Goal: Task Accomplishment & Management: Manage account settings

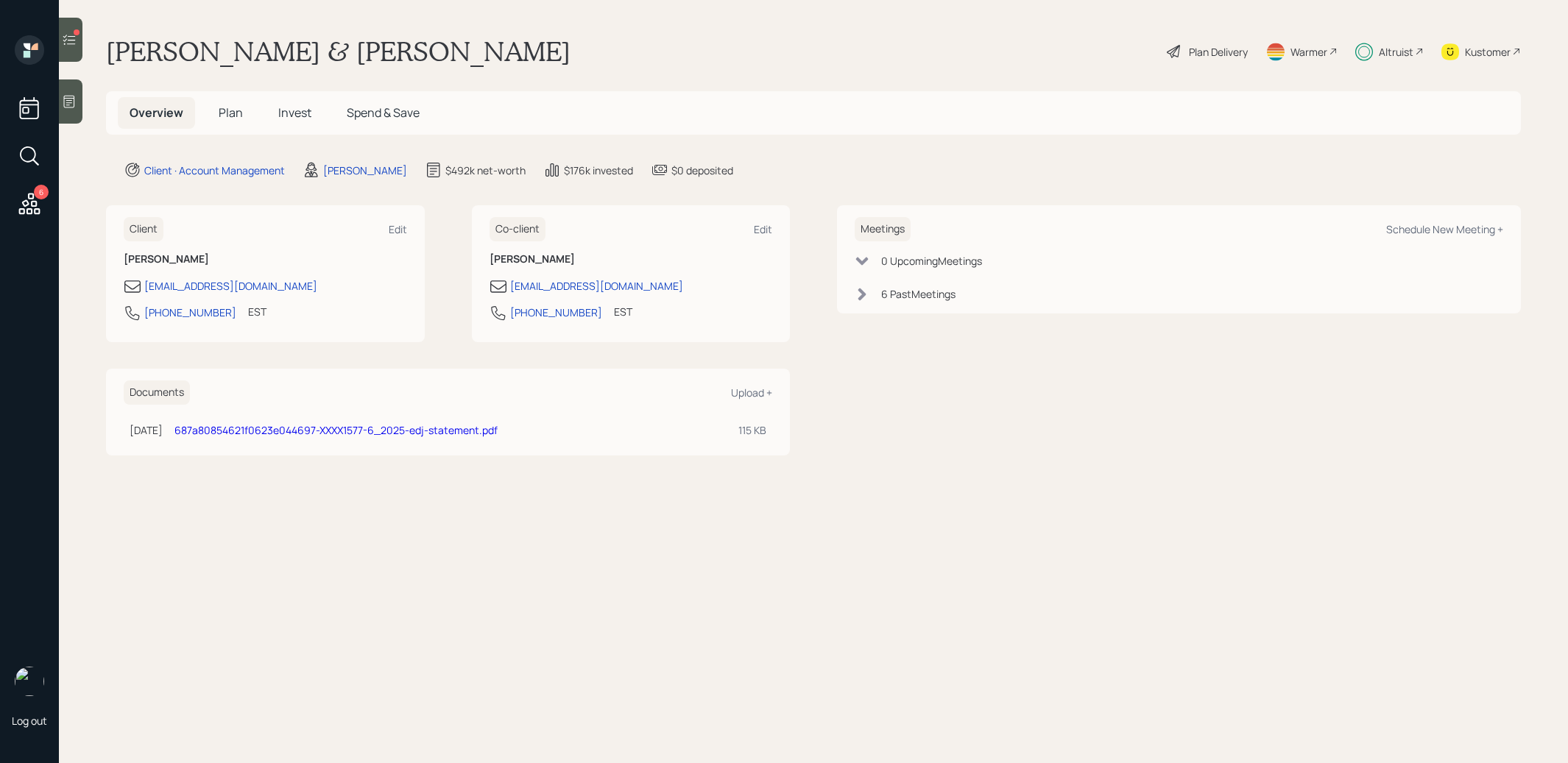
click at [286, 112] on span "Invest" at bounding box center [294, 112] width 33 height 16
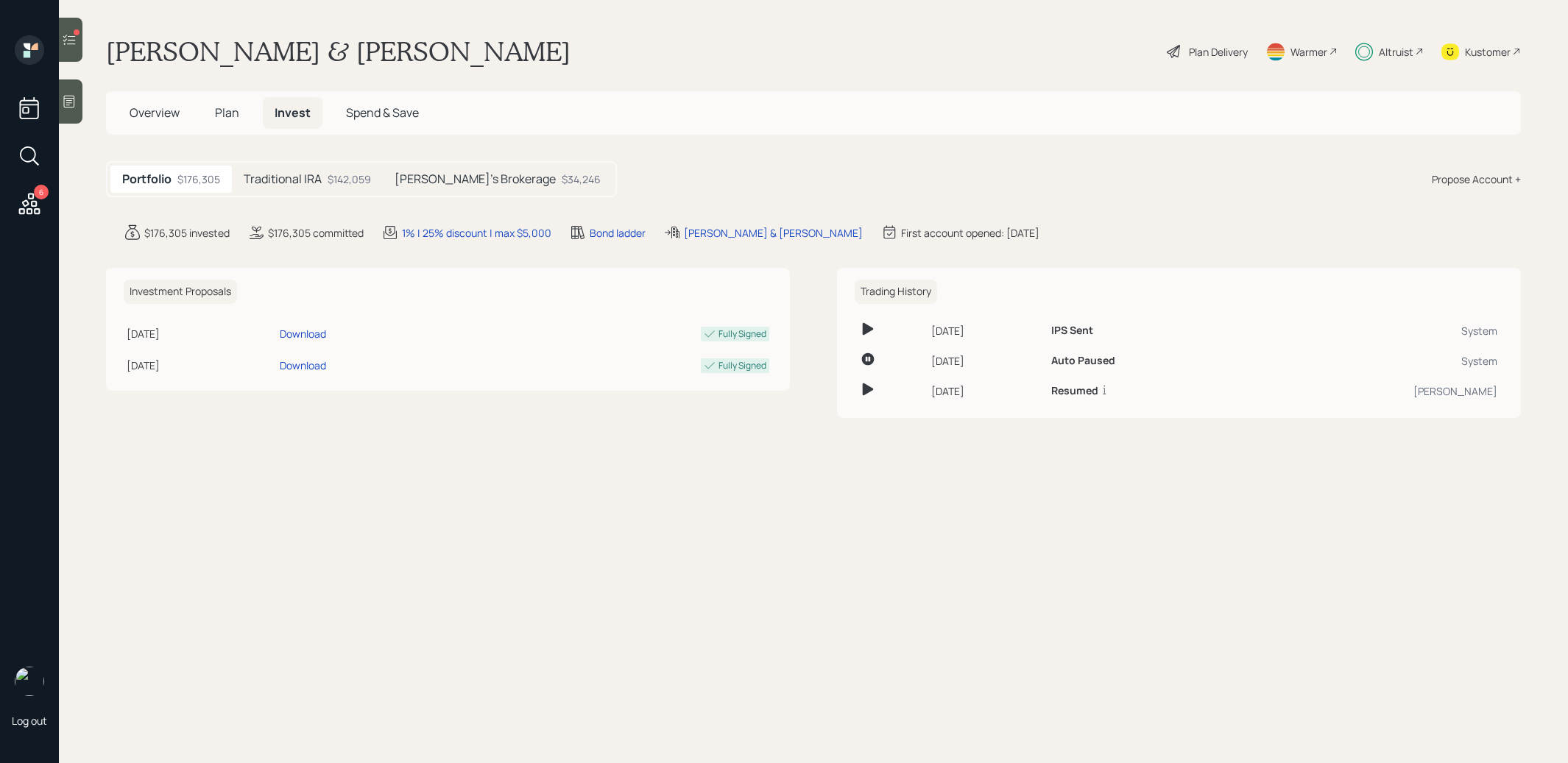
click at [485, 185] on div "[PERSON_NAME]'s Brokerage $34,246" at bounding box center [497, 178] width 230 height 27
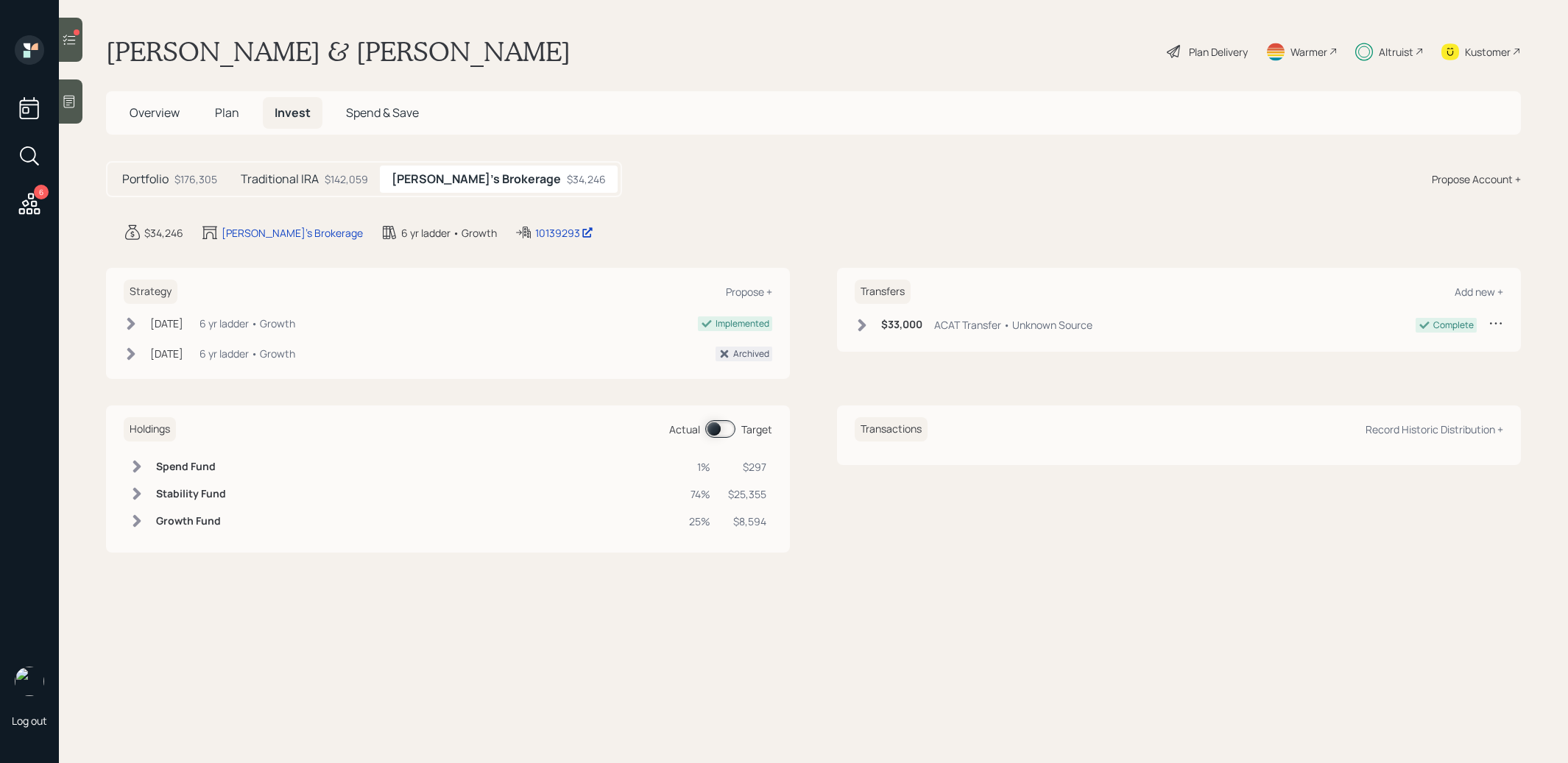
click at [715, 427] on span at bounding box center [720, 429] width 30 height 18
click at [728, 425] on span at bounding box center [720, 429] width 30 height 18
click at [226, 114] on span "Plan" at bounding box center [227, 112] width 24 height 16
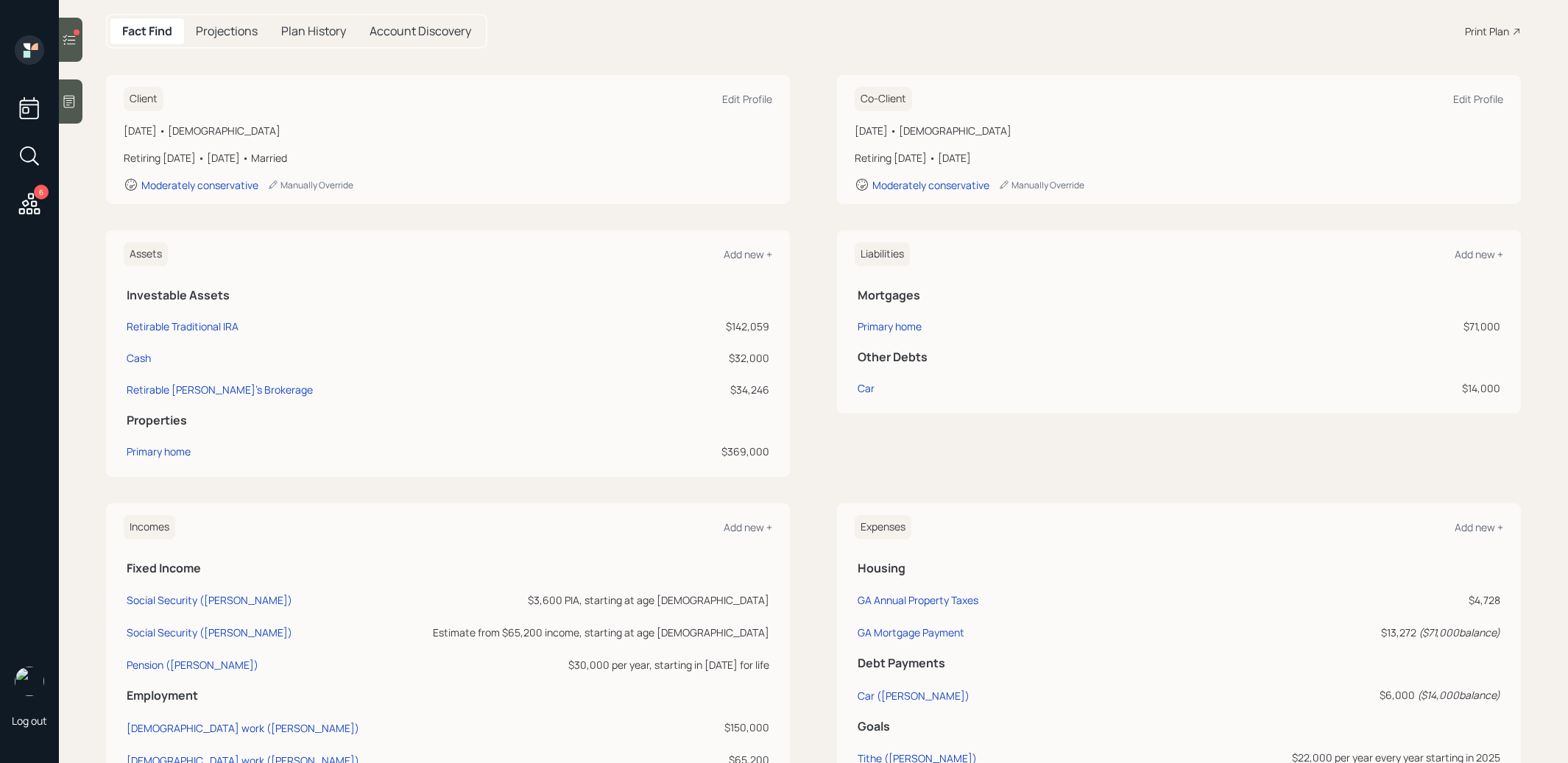
scroll to position [449, 0]
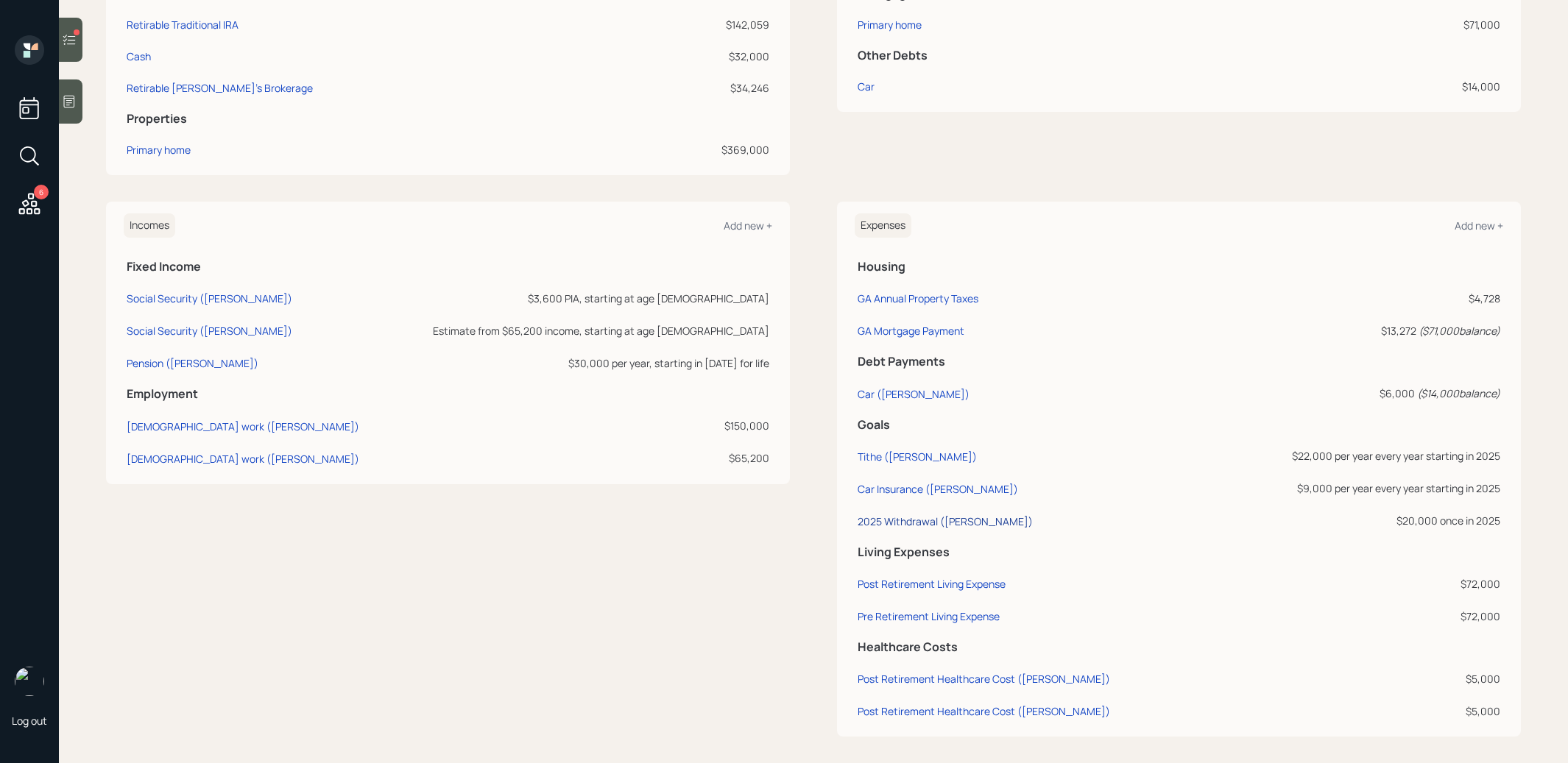
click at [900, 514] on div "2025 Withdrawal ([PERSON_NAME])" at bounding box center [945, 521] width 175 height 14
select select "0"
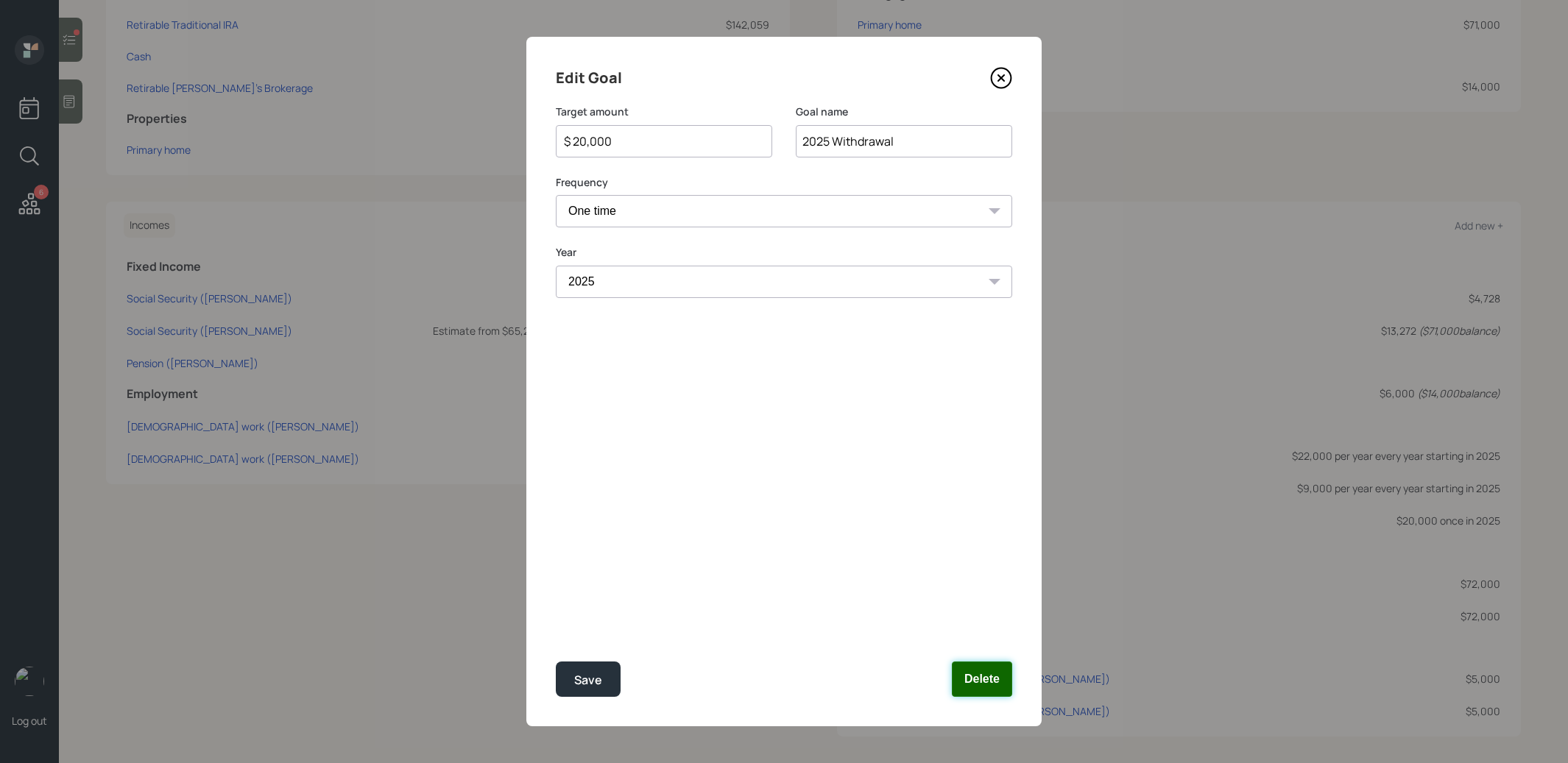
click at [974, 685] on button "Delete" at bounding box center [981, 679] width 61 height 36
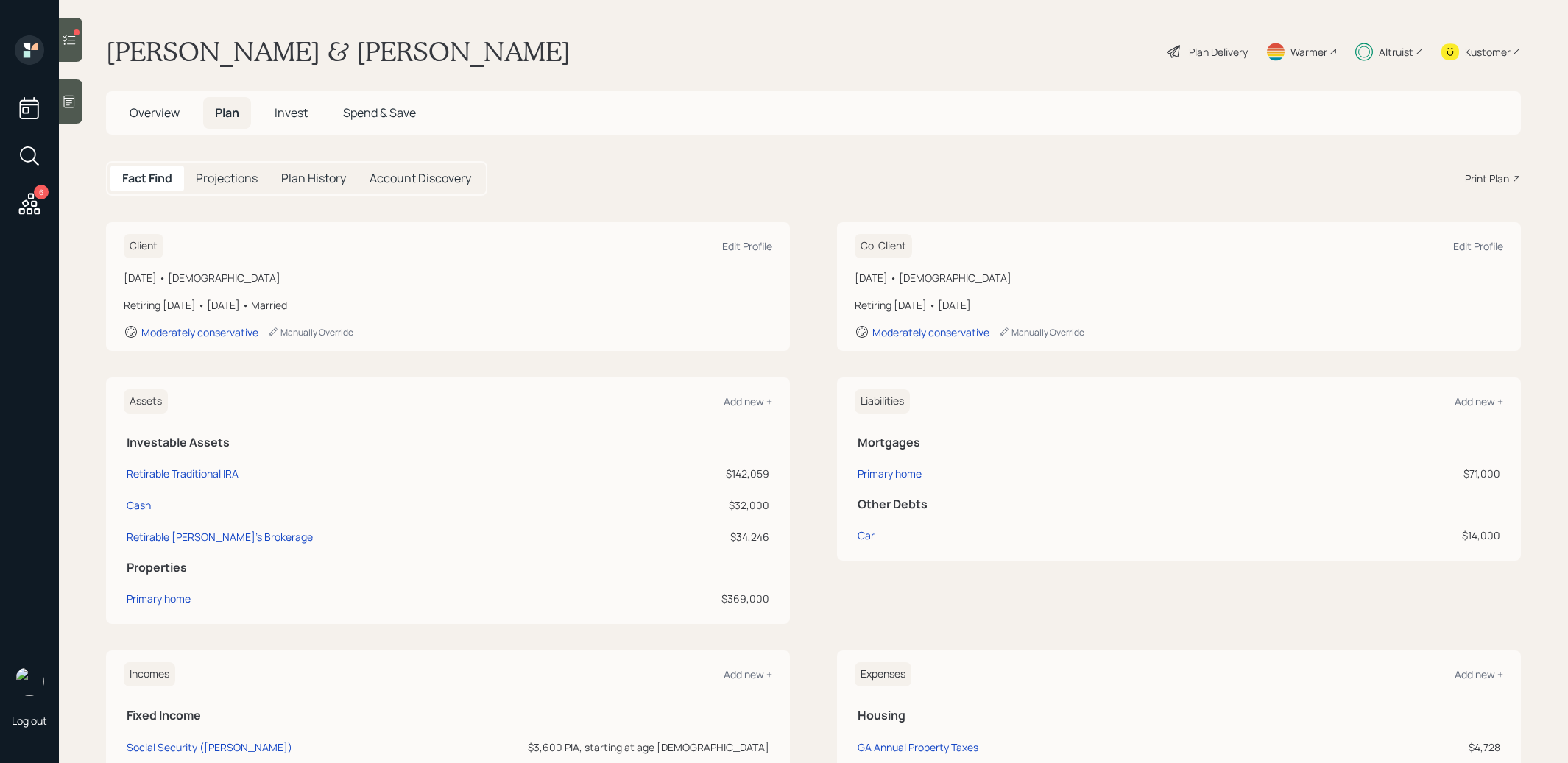
click at [1200, 49] on div "Plan Delivery" at bounding box center [1218, 52] width 59 height 16
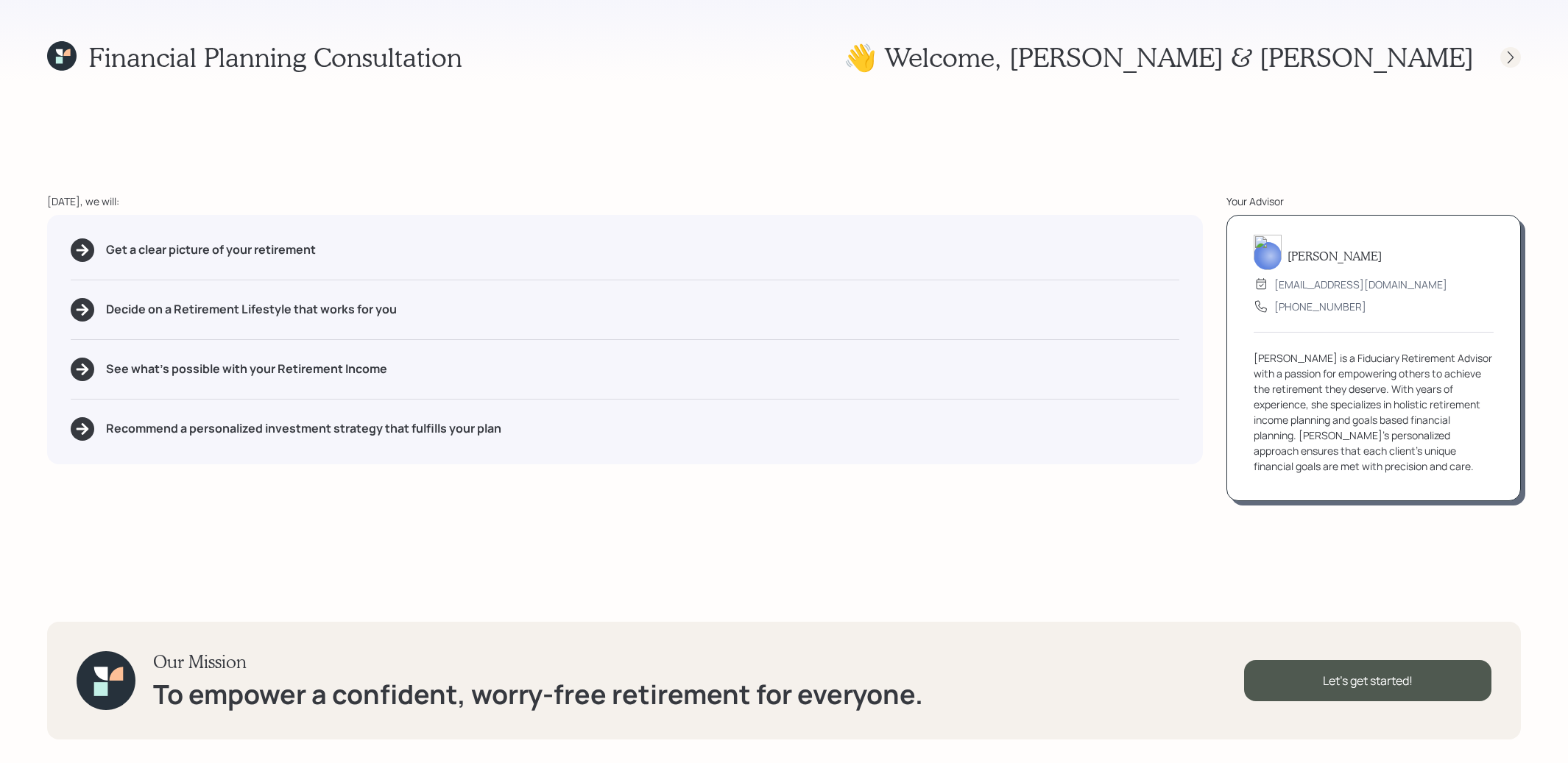
click at [1502, 58] on icon at bounding box center [1509, 57] width 15 height 15
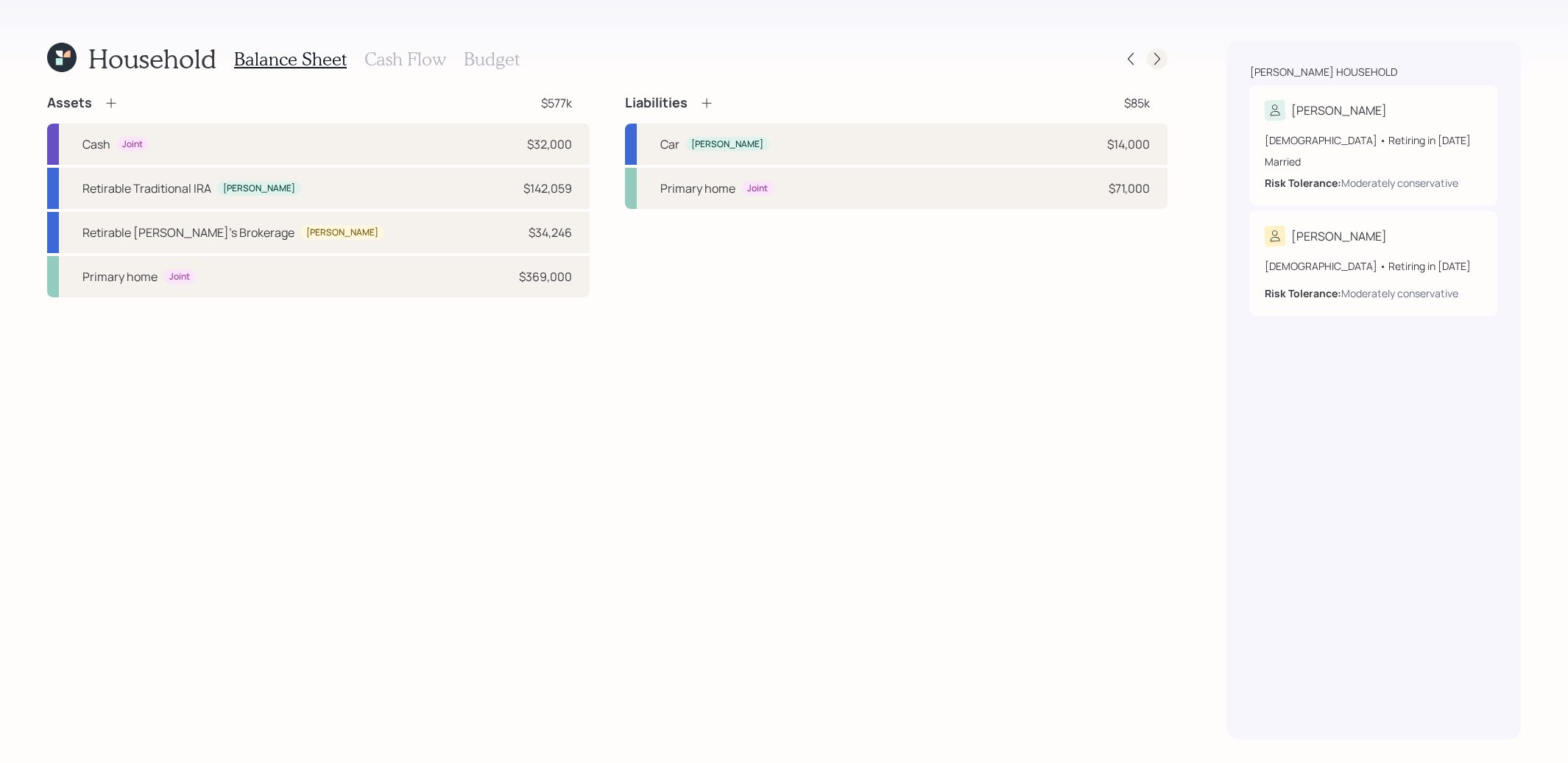
click at [1152, 59] on icon at bounding box center [1156, 59] width 15 height 15
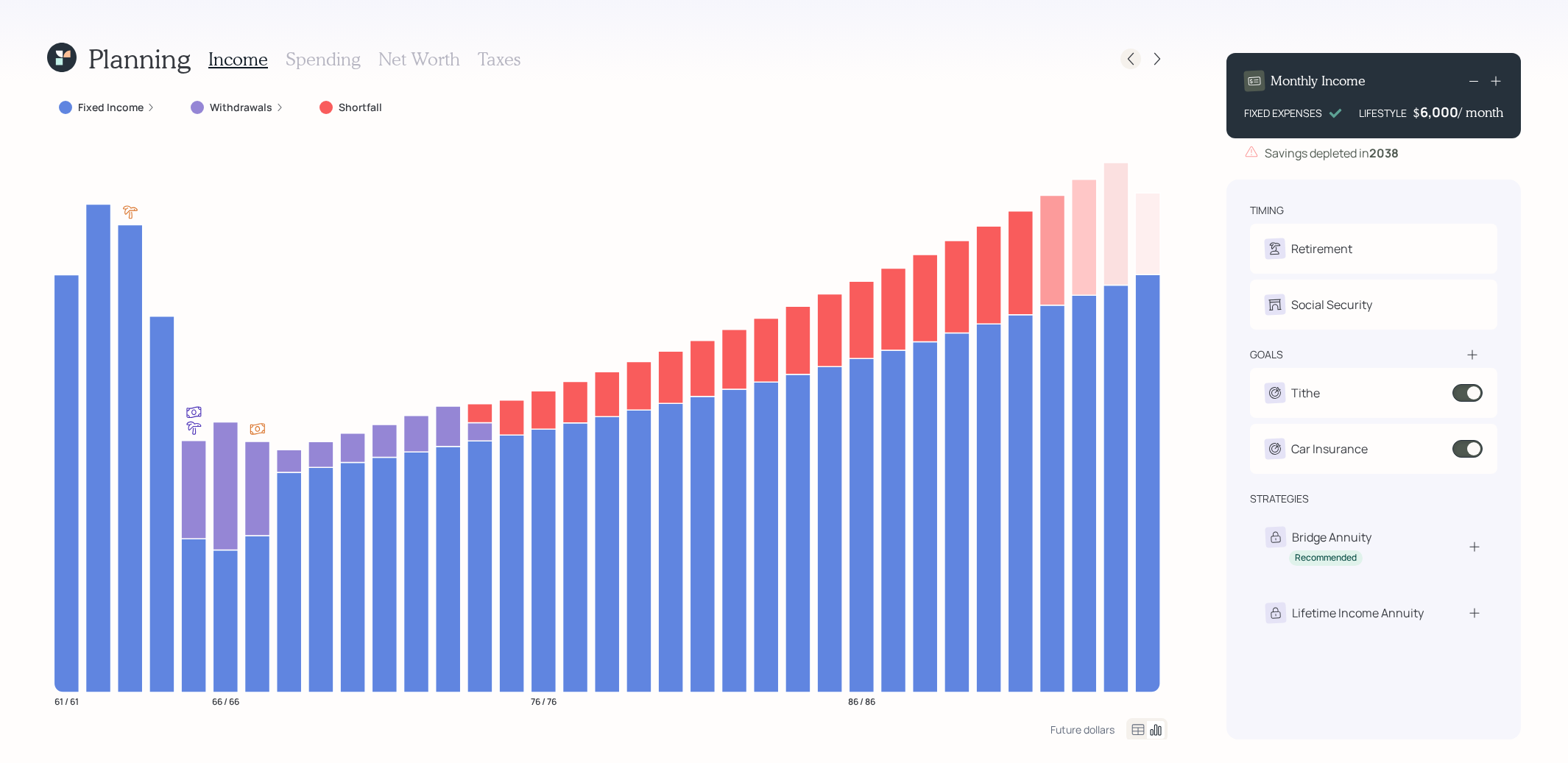
click at [1129, 65] on icon at bounding box center [1130, 59] width 15 height 15
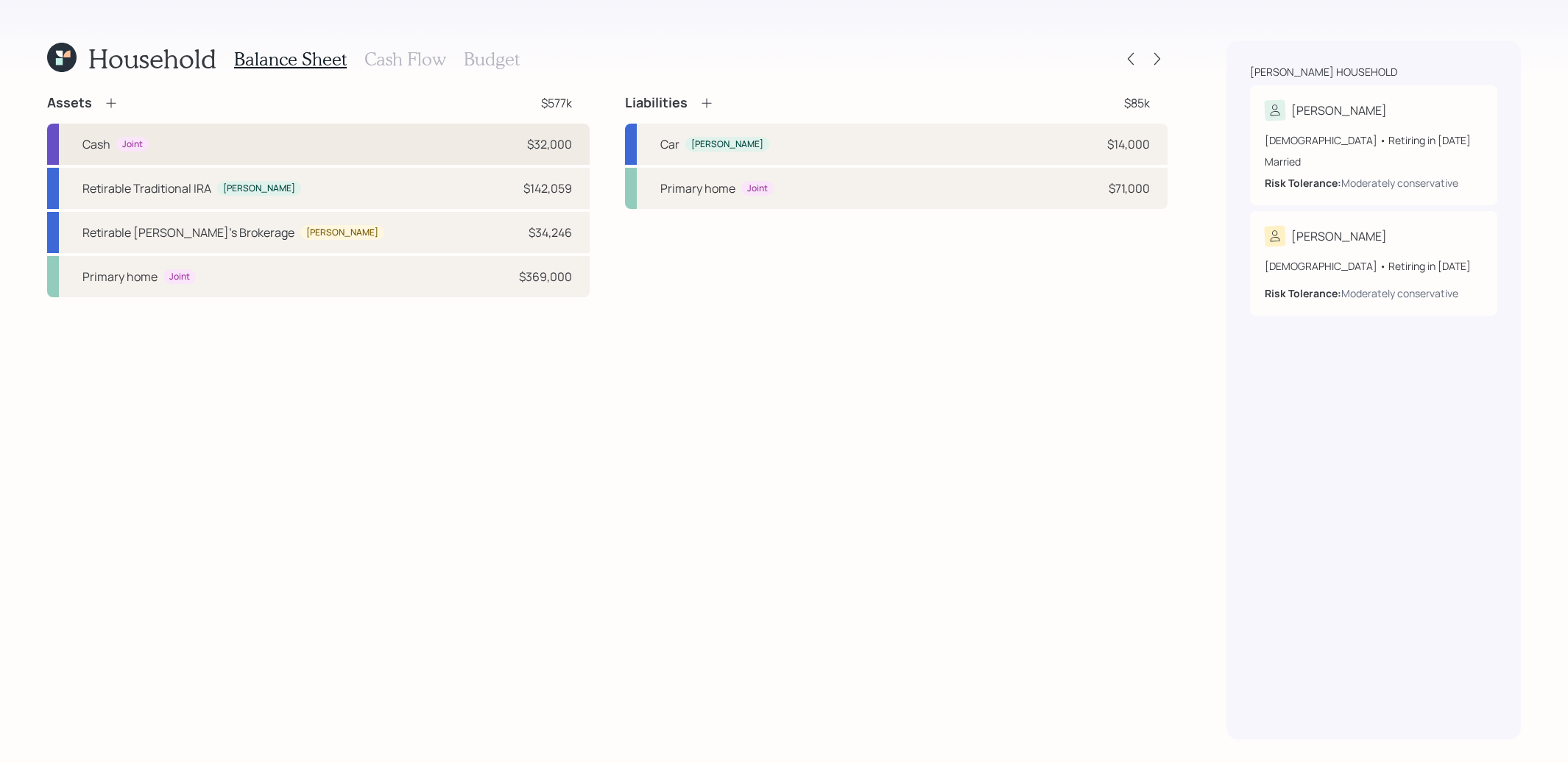
click at [293, 151] on div "Cash Joint $32,000" at bounding box center [317, 143] width 542 height 41
select select "emergency_fund"
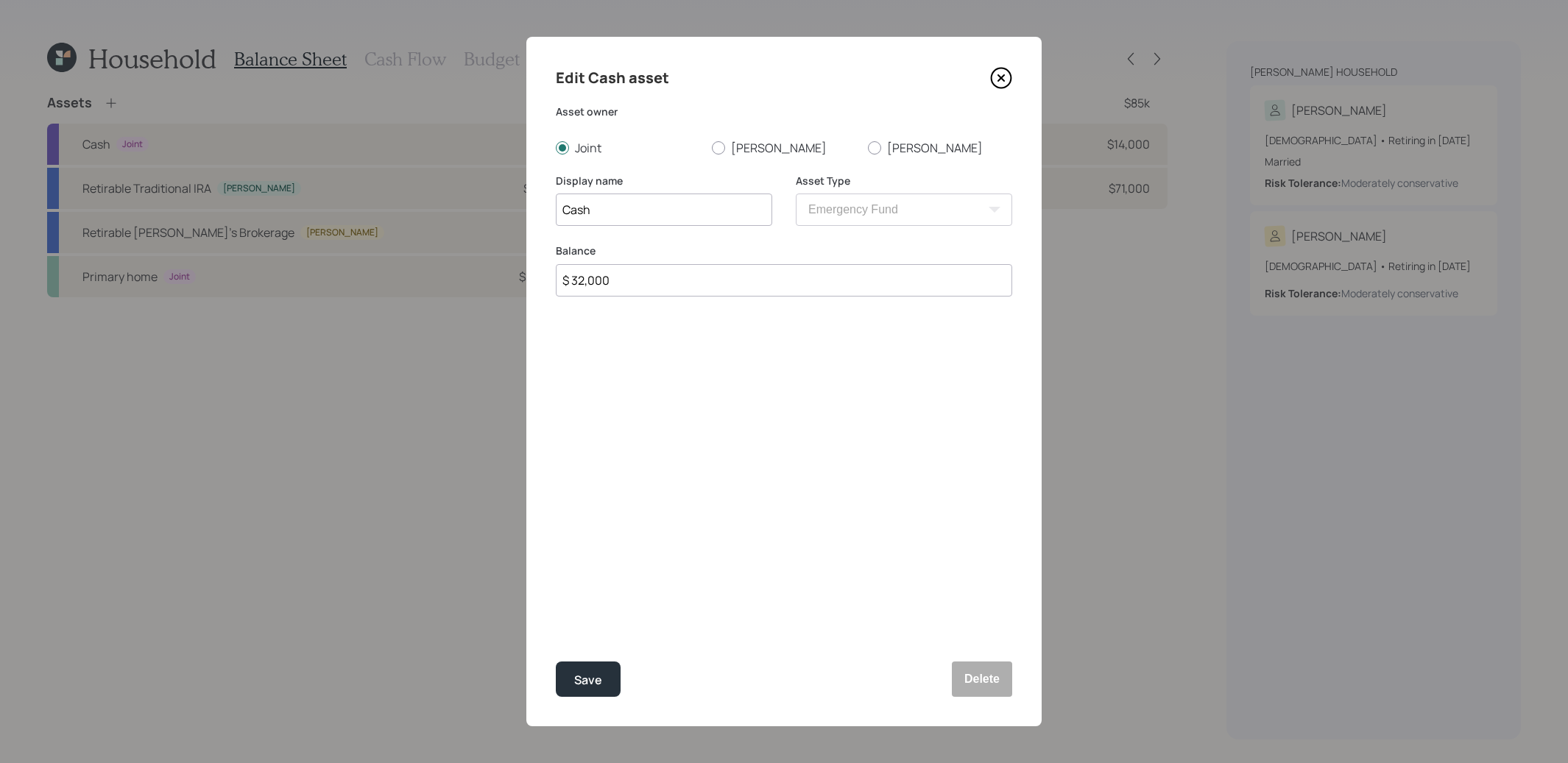
click at [1000, 74] on icon at bounding box center [1001, 78] width 22 height 22
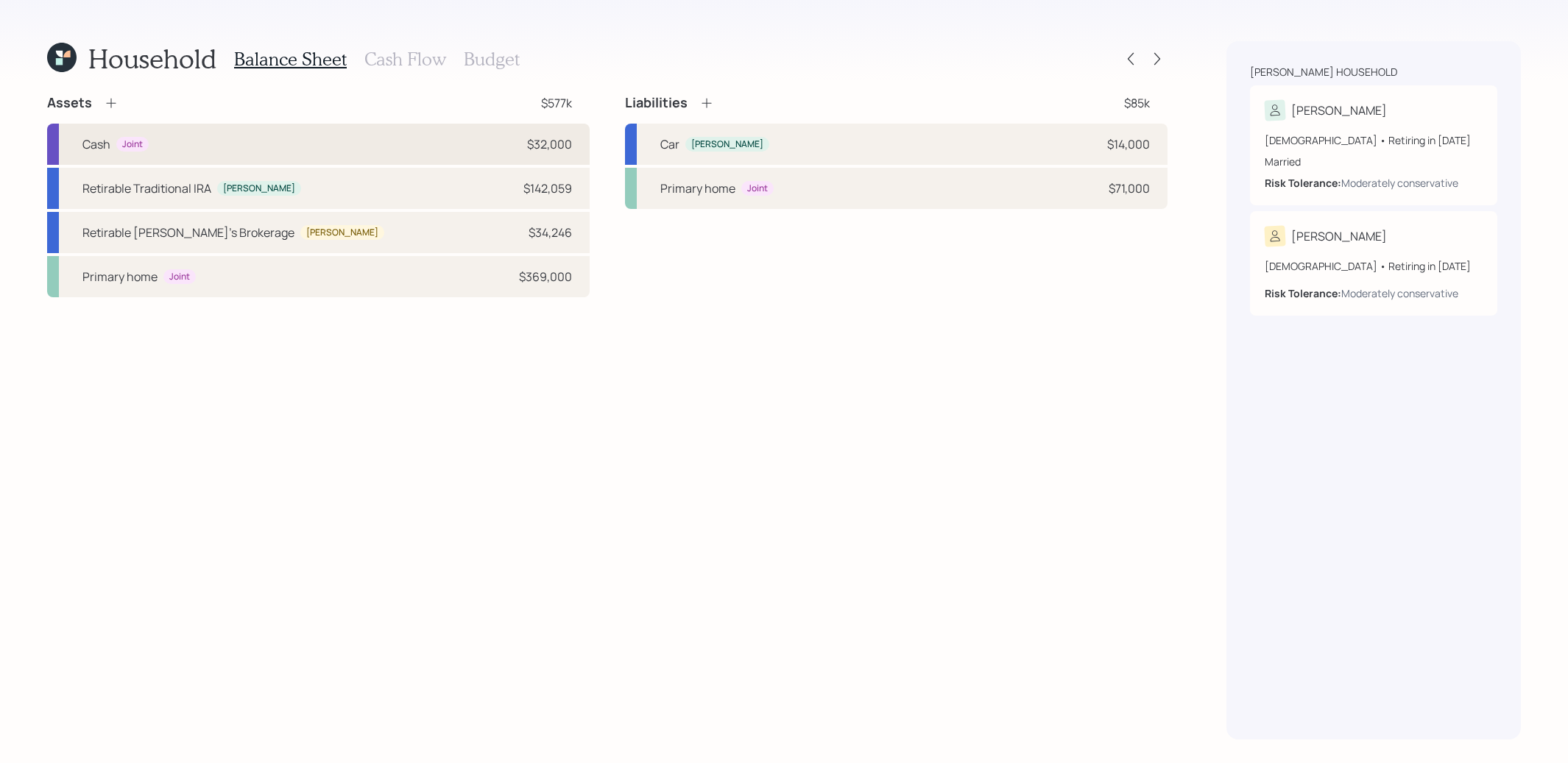
click at [225, 143] on div "Cash Joint $32,000" at bounding box center [317, 143] width 542 height 41
select select "emergency_fund"
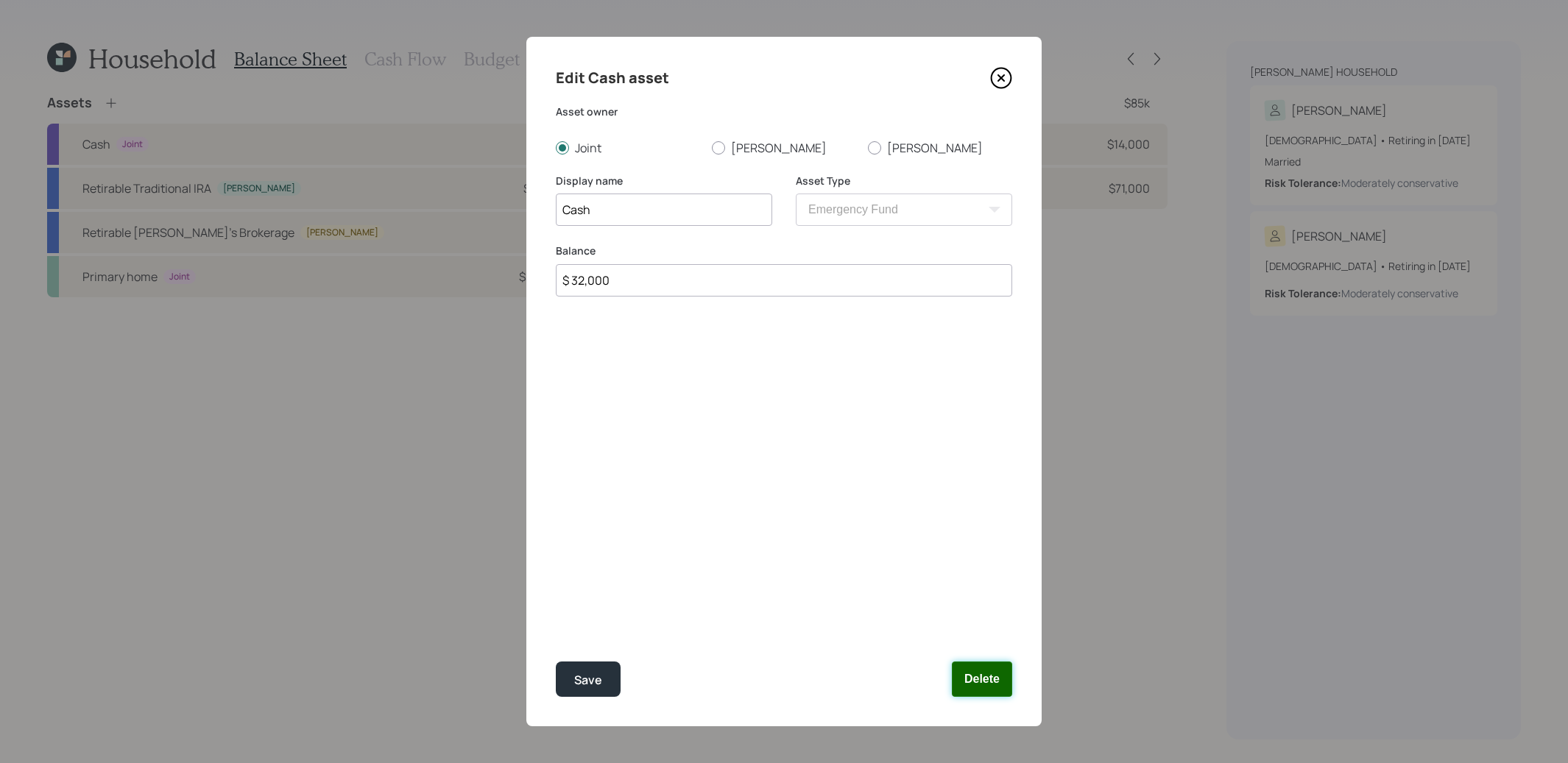
click at [983, 688] on button "Delete" at bounding box center [981, 679] width 61 height 36
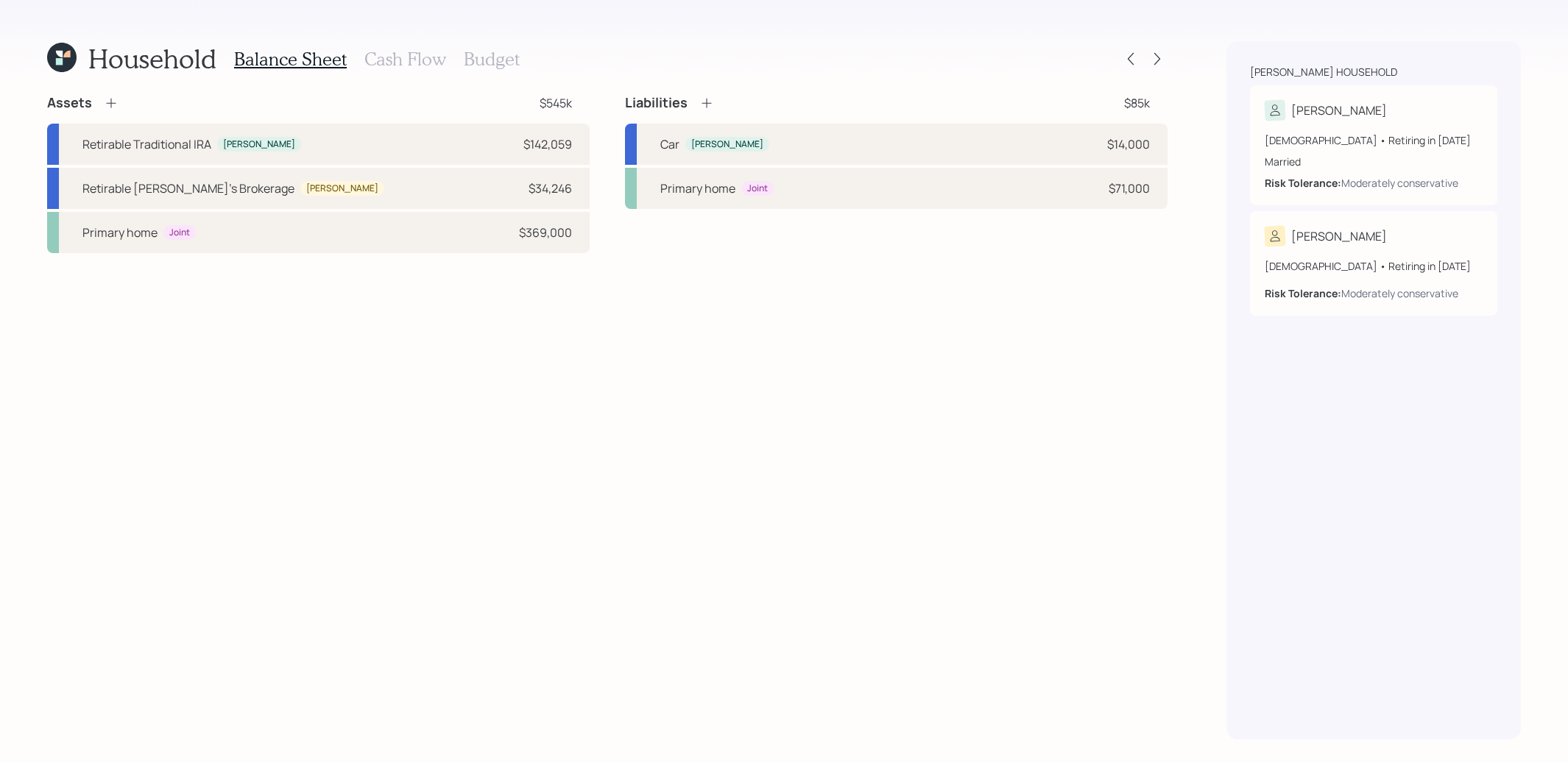
click at [112, 98] on icon at bounding box center [110, 102] width 15 height 15
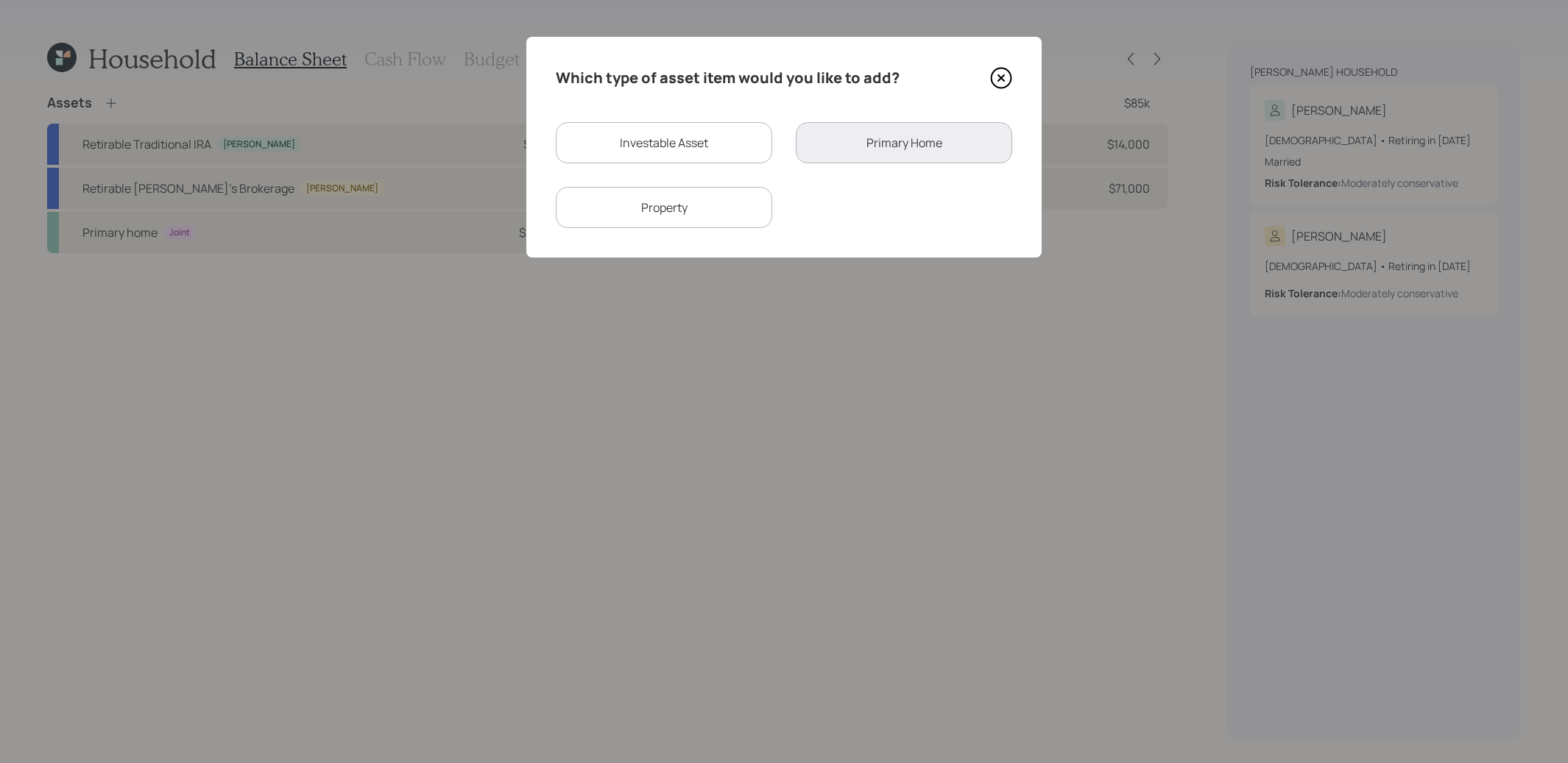
click at [640, 143] on div "Investable Asset" at bounding box center [663, 142] width 216 height 41
select select "taxable"
select select "balanced"
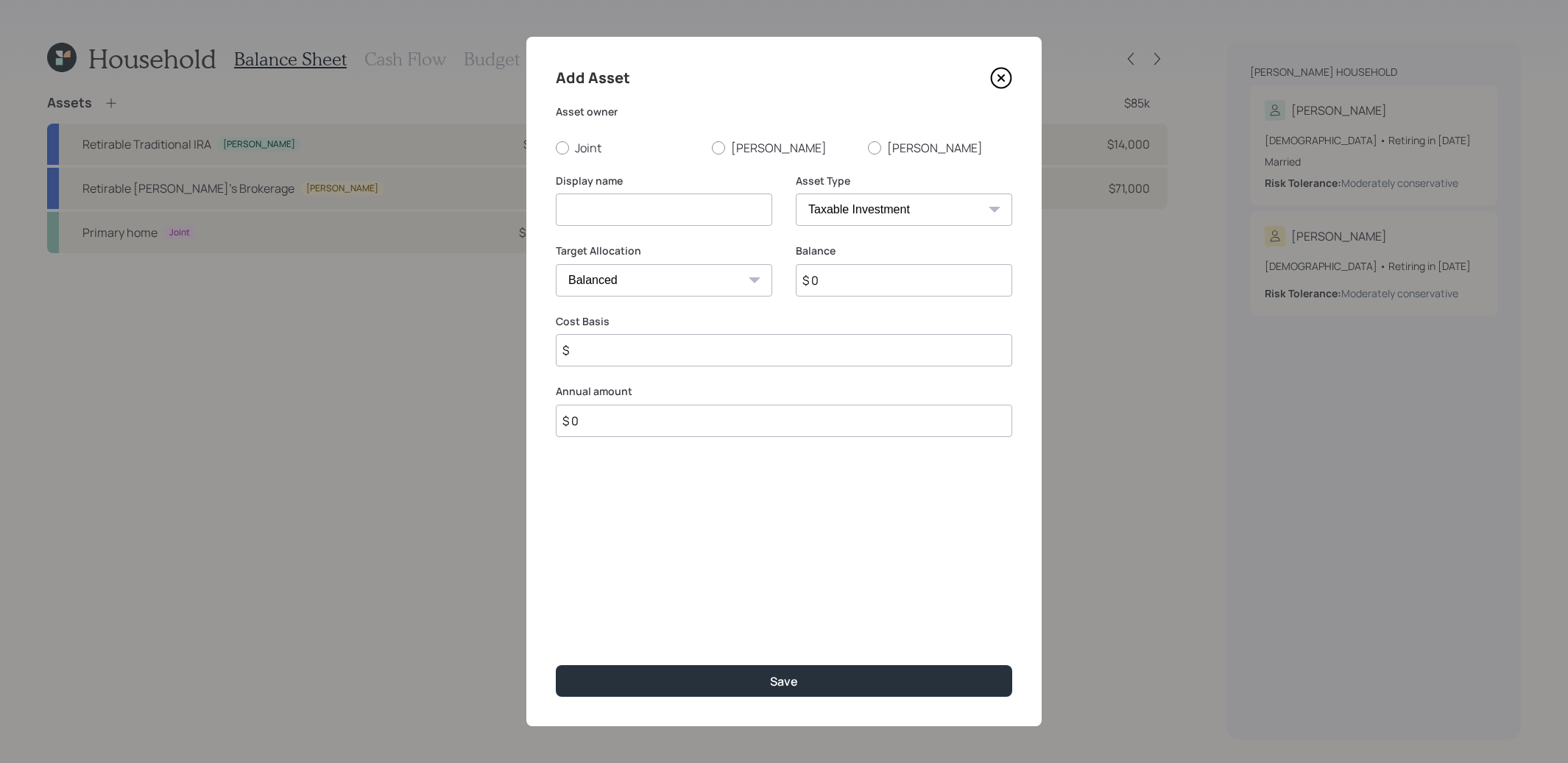
click at [584, 211] on input at bounding box center [663, 210] width 216 height 33
type input "Cash"
click at [844, 282] on input "$ 0" at bounding box center [903, 281] width 216 height 33
type input "$ 32,000"
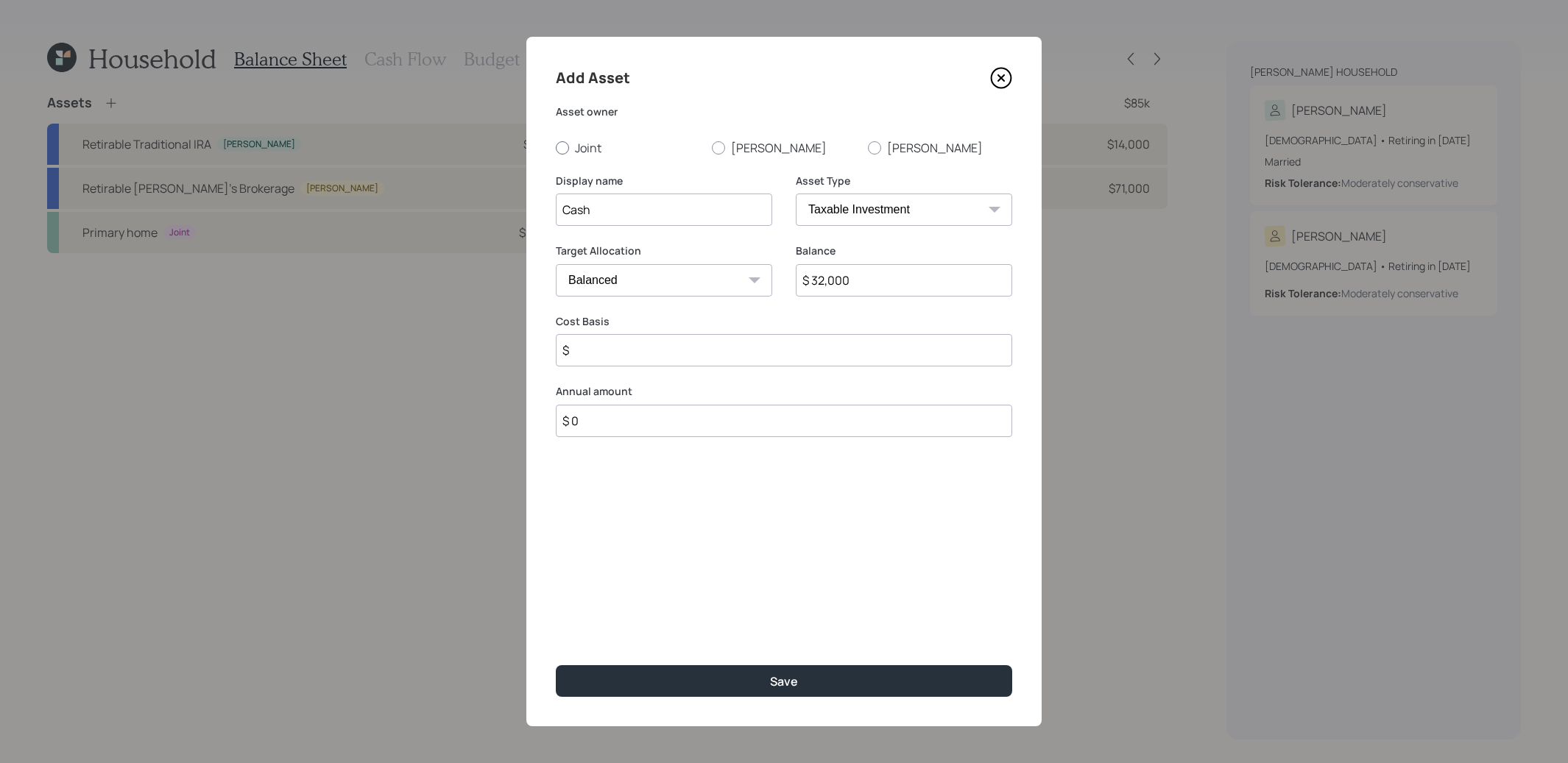
click at [566, 145] on div at bounding box center [561, 147] width 13 height 13
click at [555, 147] on input "Joint" at bounding box center [555, 147] width 1 height 1
radio input "true"
click at [705, 354] on input "$" at bounding box center [783, 350] width 457 height 33
type input "$ 32,000"
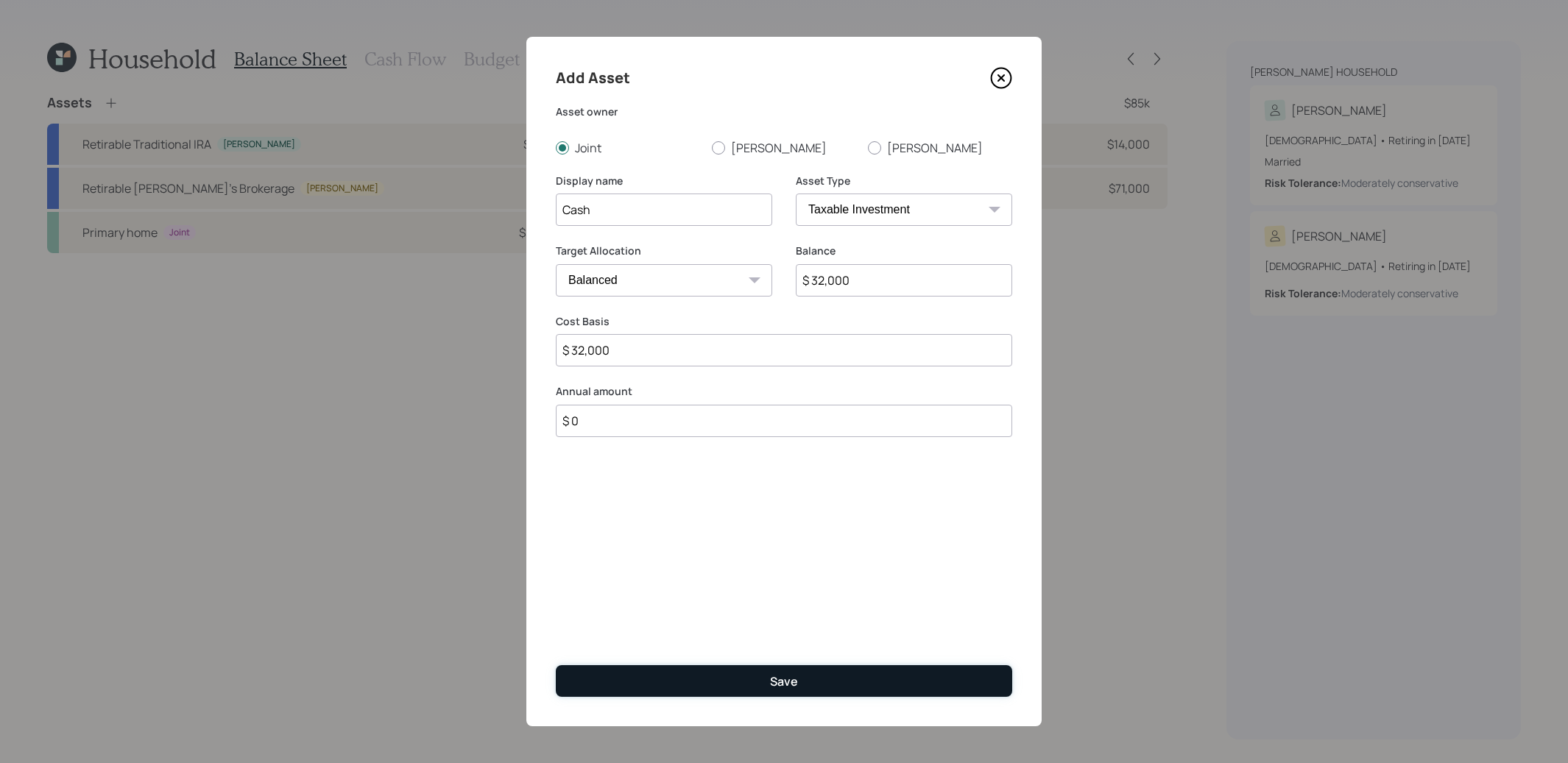
click at [708, 690] on button "Save" at bounding box center [783, 681] width 457 height 32
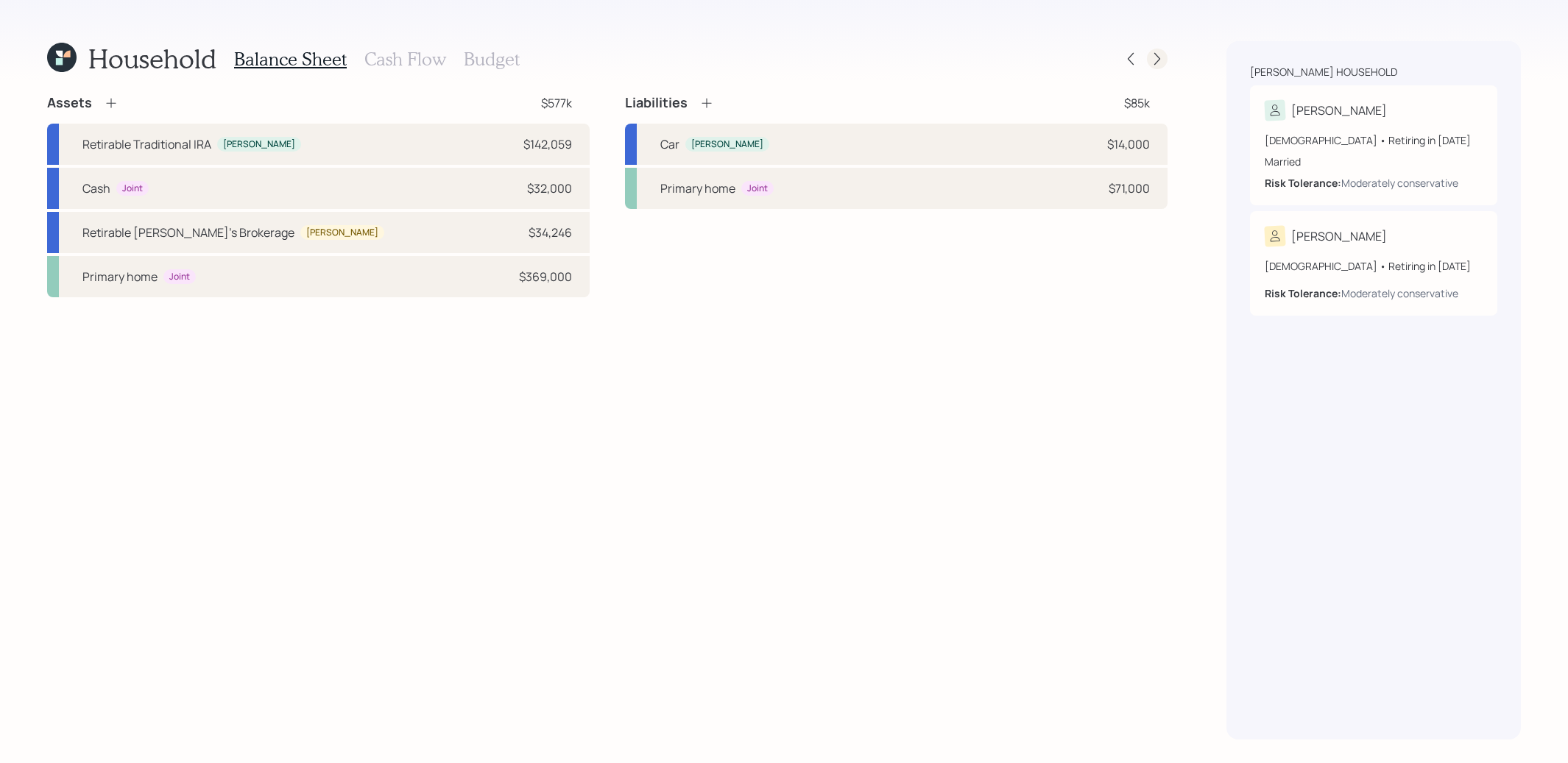
click at [1163, 56] on icon at bounding box center [1156, 59] width 15 height 15
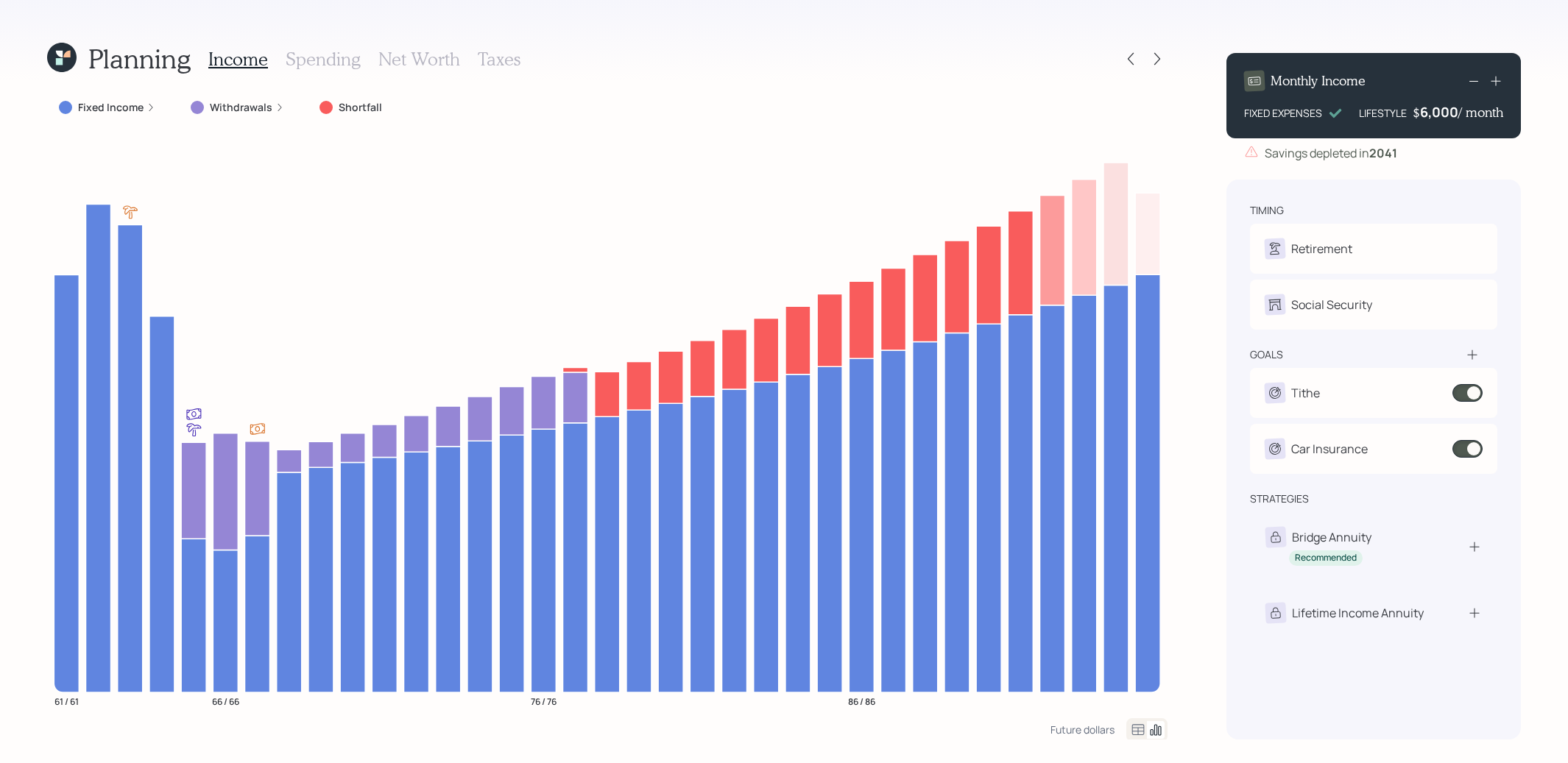
click at [68, 56] on icon at bounding box center [67, 54] width 7 height 7
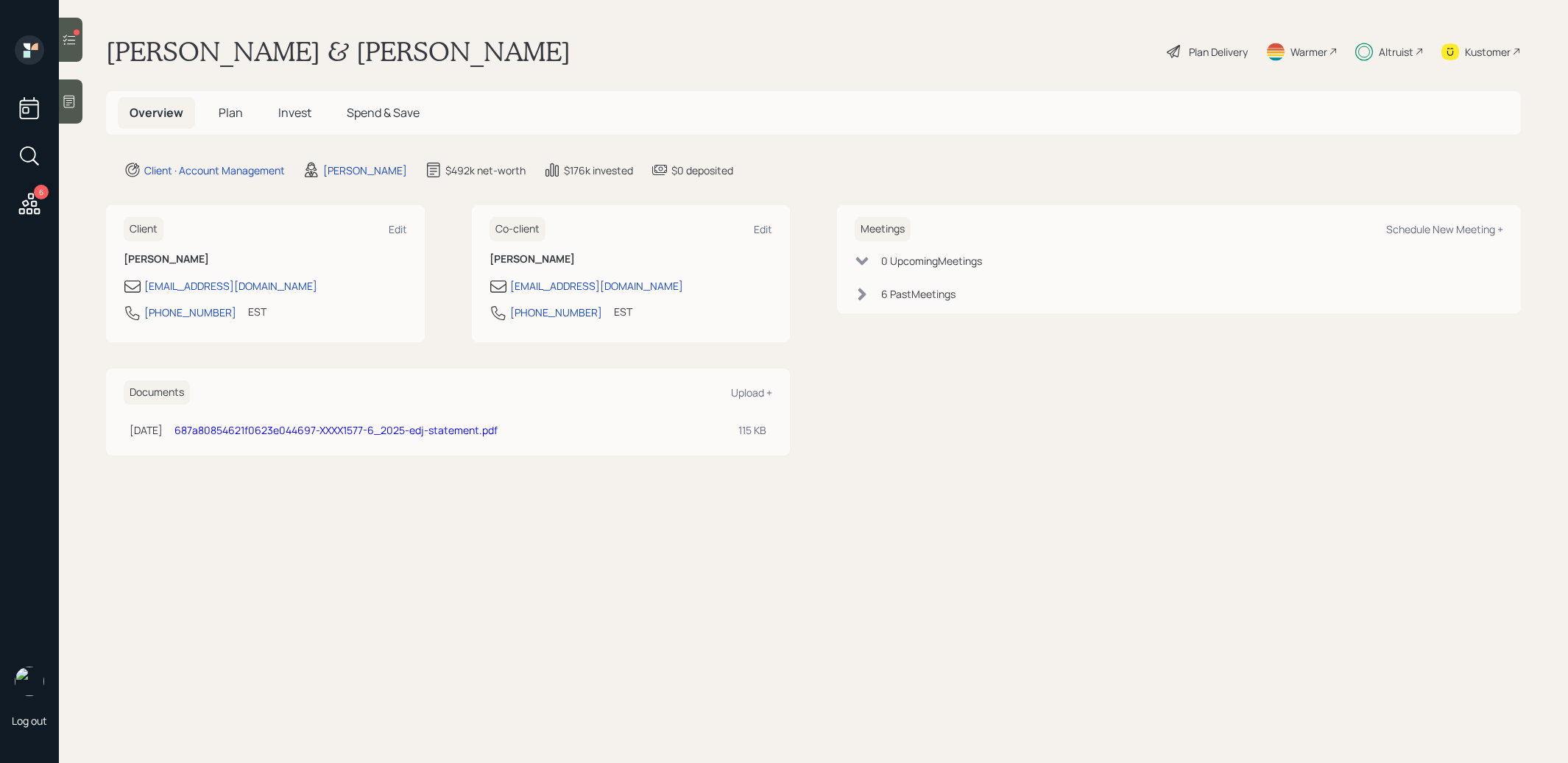
click at [294, 119] on span "Invest" at bounding box center [294, 112] width 33 height 16
